Goal: Task Accomplishment & Management: Manage account settings

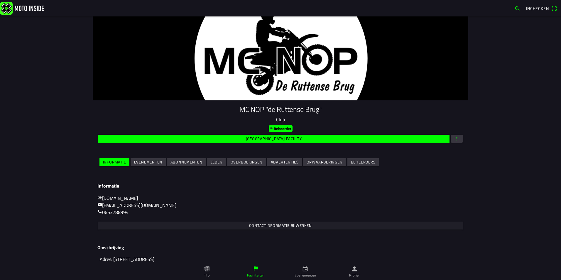
click at [0, 0] on slot "Evenementen" at bounding box center [0, 0] width 0 height 0
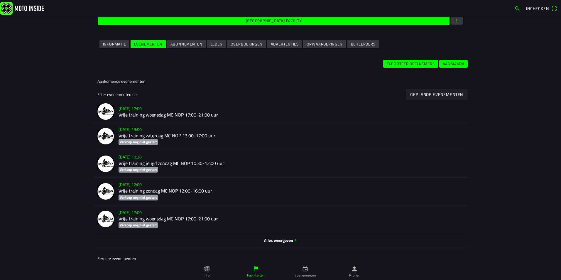
scroll to position [117, 0]
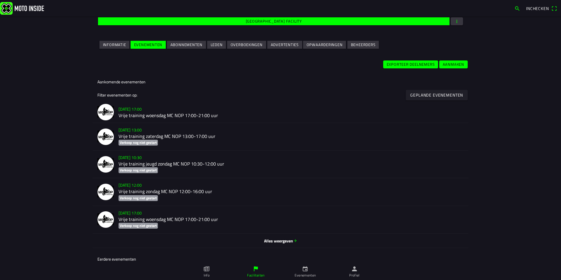
click at [161, 114] on h2 "Vrije training woensdag MC NOP 17:00-21:00 uur" at bounding box center [291, 116] width 345 height 6
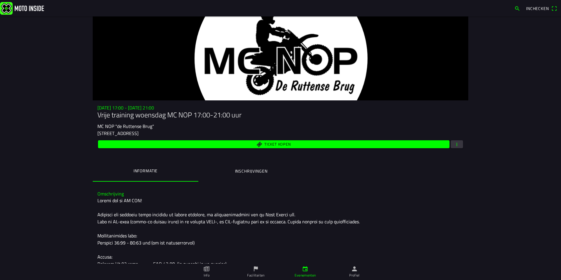
click at [455, 142] on span "button" at bounding box center [457, 144] width 5 height 8
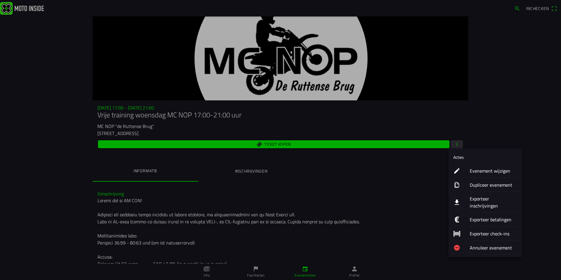
click at [486, 169] on ion-label "Evenement wijzigen" at bounding box center [494, 170] width 48 height 7
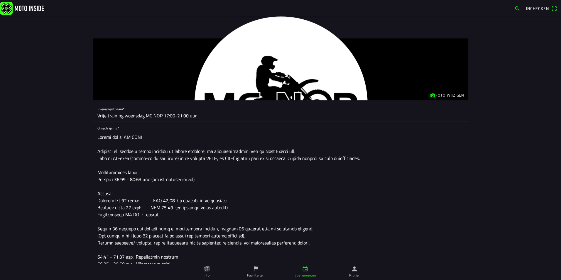
click at [178, 116] on input "Vrije training woensdag MC NOP 17:00-21:00 uur" at bounding box center [280, 116] width 366 height 12
type input "Vrije training woensdag MC NOP 17:00-20:00 uur"
click at [136, 181] on textarea at bounding box center [280, 221] width 366 height 181
click at [241, 176] on textarea at bounding box center [280, 221] width 366 height 181
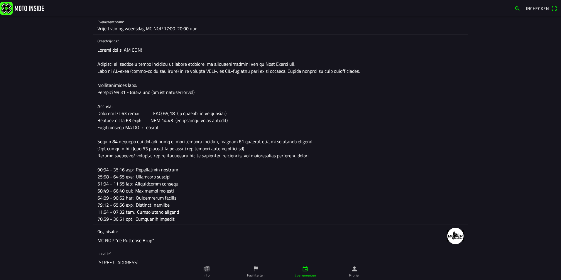
scroll to position [88, 0]
drag, startPoint x: 183, startPoint y: 221, endPoint x: 83, endPoint y: 212, distance: 100.5
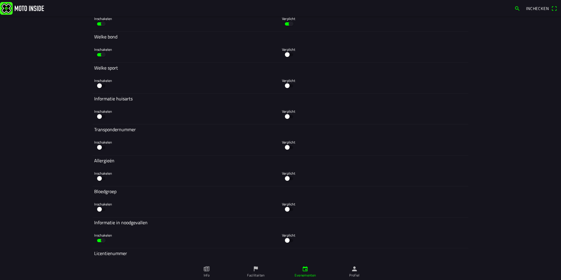
scroll to position [2067, 0]
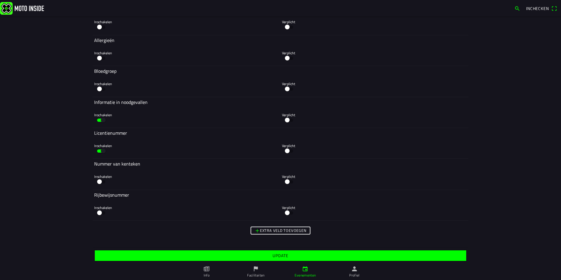
type textarea "Welkom bij de MC NOP! Deelname aan regulier vrije traingen is alleen mogelijk, …"
click at [0, 0] on slot "Update" at bounding box center [0, 0] width 0 height 0
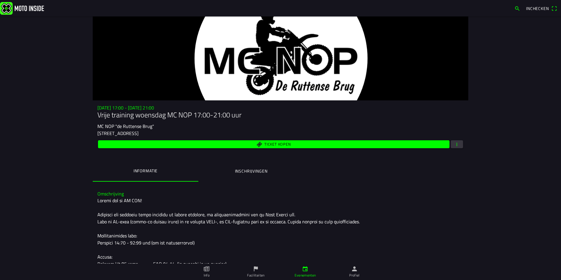
click at [351, 271] on link "Profiel" at bounding box center [354, 272] width 49 height 16
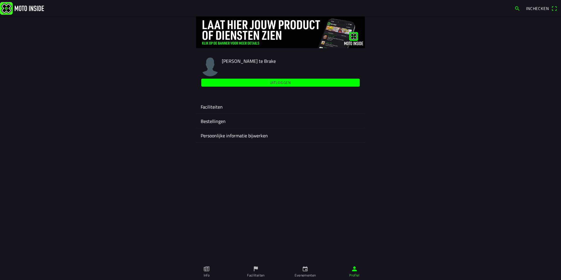
click at [213, 105] on ion-label "Faciliteiten" at bounding box center [281, 106] width 160 height 7
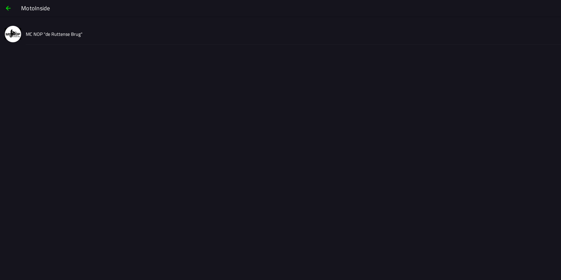
click at [0, 0] on slot "MC NOP "de Ruttense Brug"" at bounding box center [0, 0] width 0 height 0
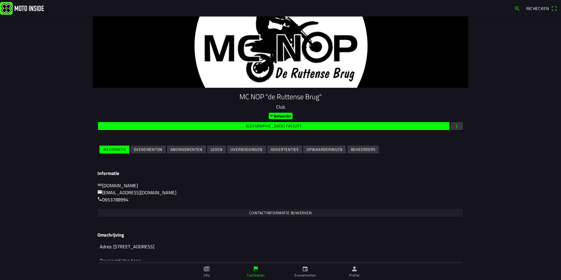
scroll to position [25, 0]
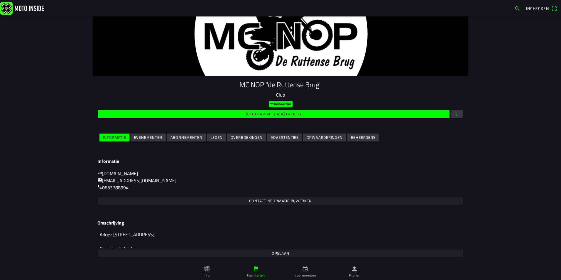
click at [0, 0] on slot "Evenementen" at bounding box center [0, 0] width 0 height 0
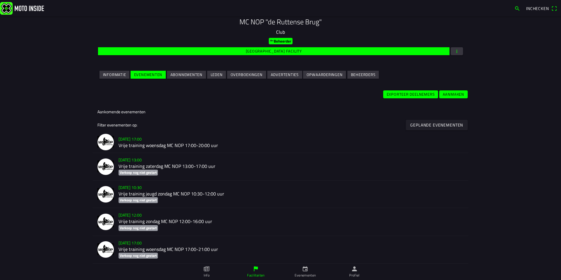
scroll to position [88, 0]
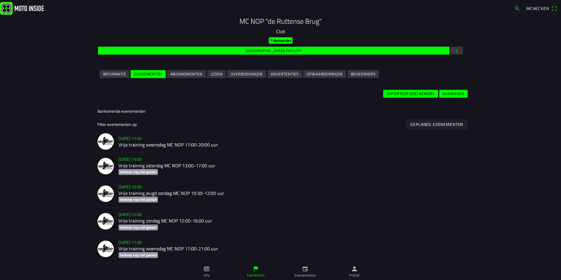
click at [154, 145] on h2 "Vrije training woensdag MC NOP 17:00-20:00 uur" at bounding box center [291, 145] width 345 height 6
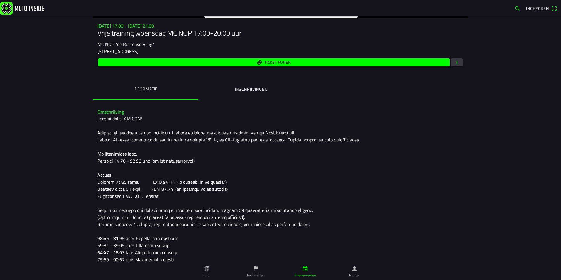
scroll to position [89, 0]
